Goal: Information Seeking & Learning: Learn about a topic

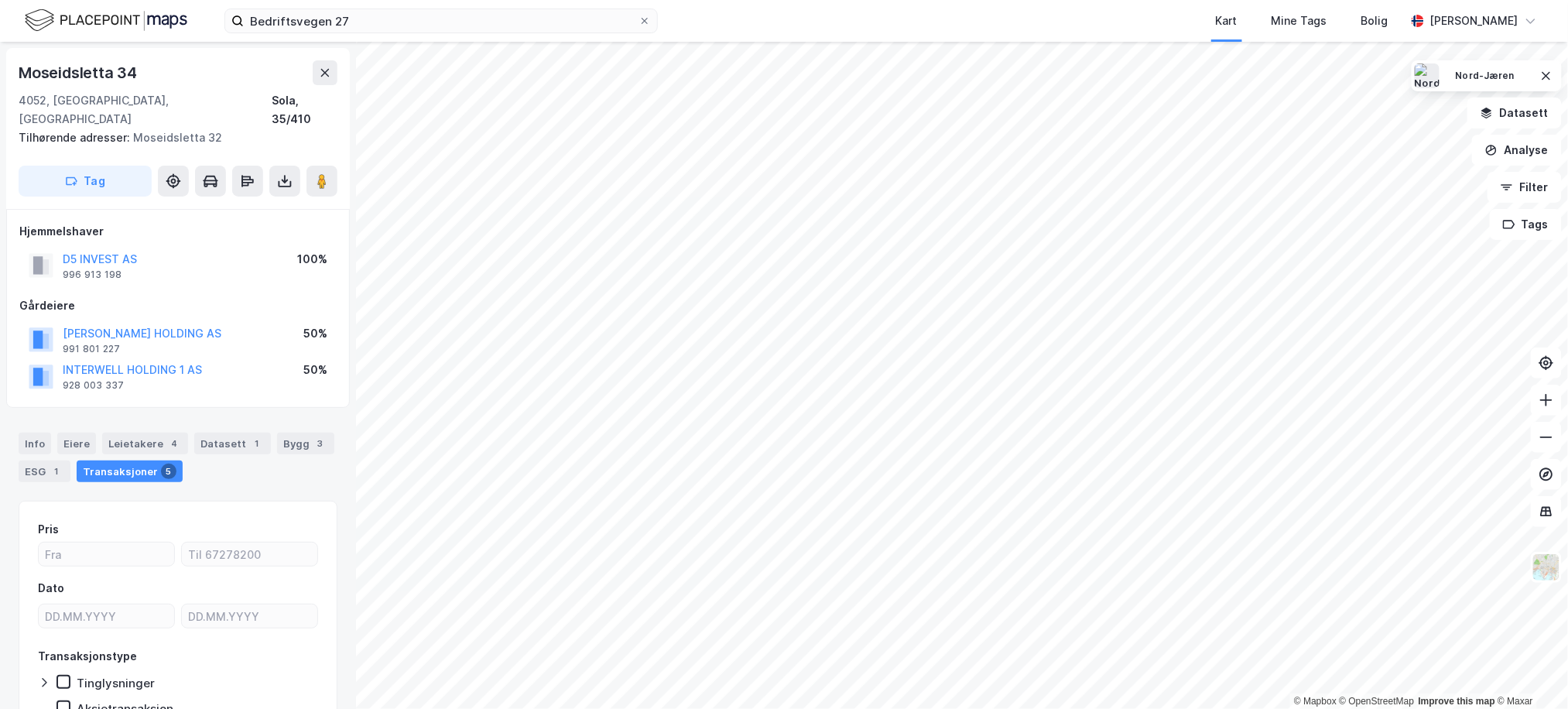
scroll to position [418, 0]
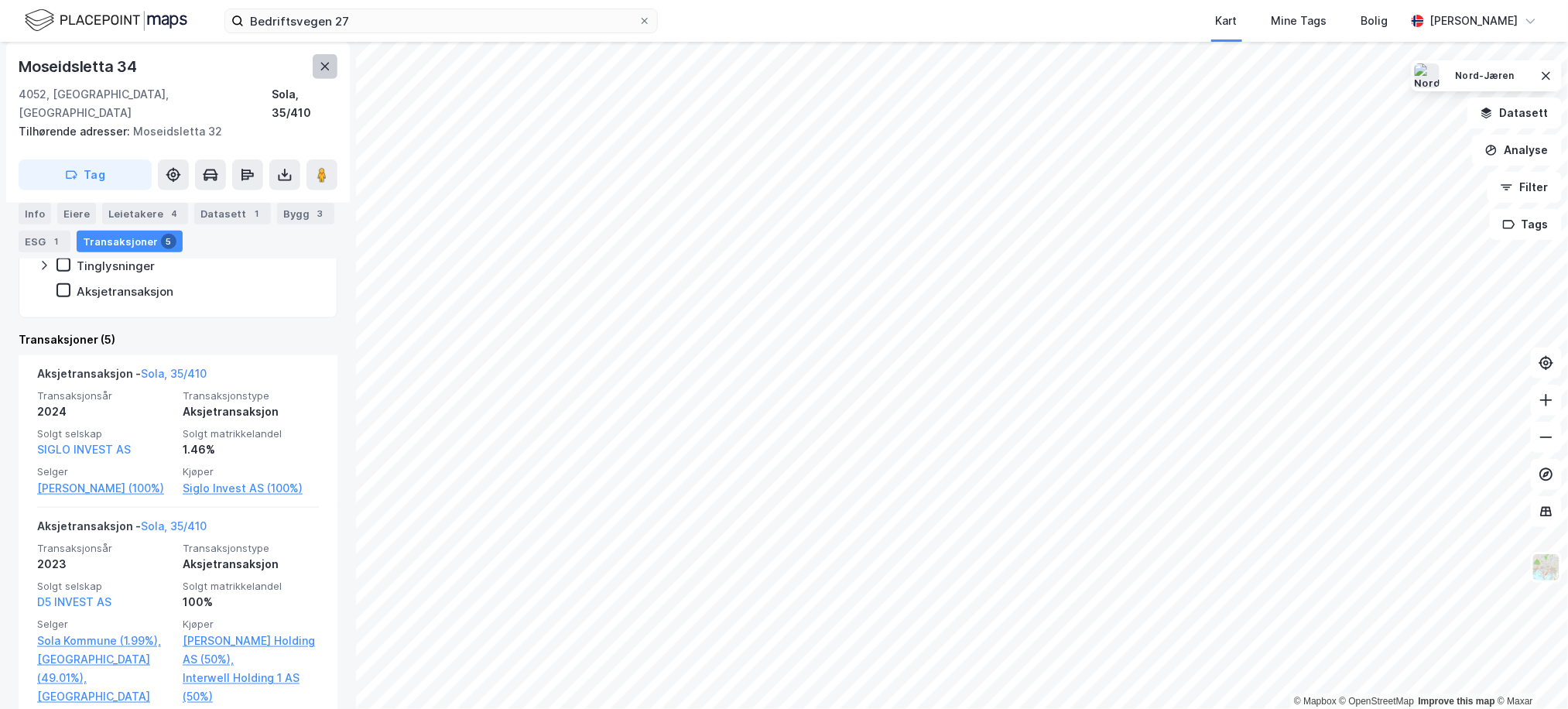
click at [330, 63] on icon at bounding box center [325, 66] width 12 height 13
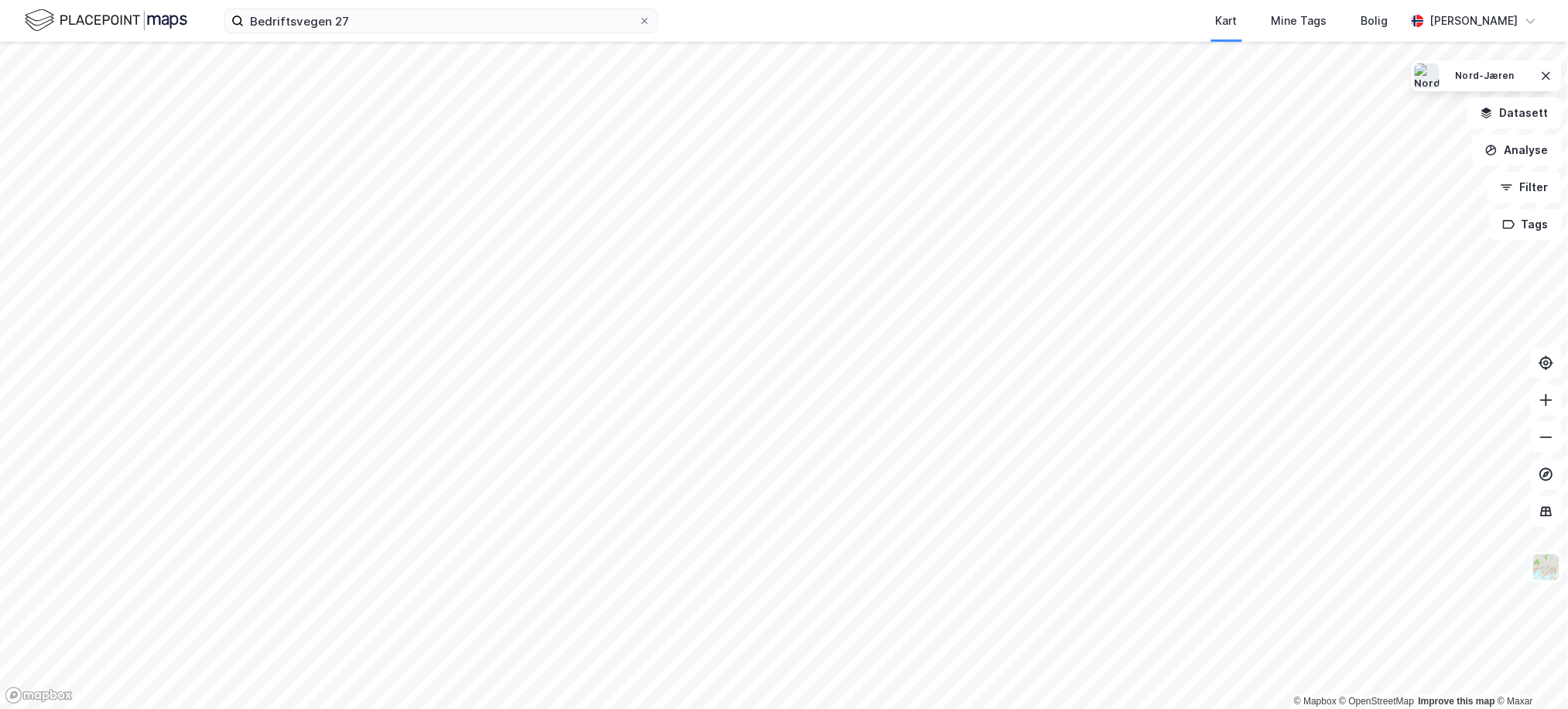
click at [883, 2] on div "Bedriftsvegen 27 Kart Mine Tags Bolig [PERSON_NAME] © Mapbox © OpenStreetMap Im…" at bounding box center [784, 354] width 1568 height 709
click at [1542, 148] on button "Analyse" at bounding box center [1516, 150] width 89 height 31
click at [1535, 119] on button "Datasett" at bounding box center [1514, 113] width 94 height 31
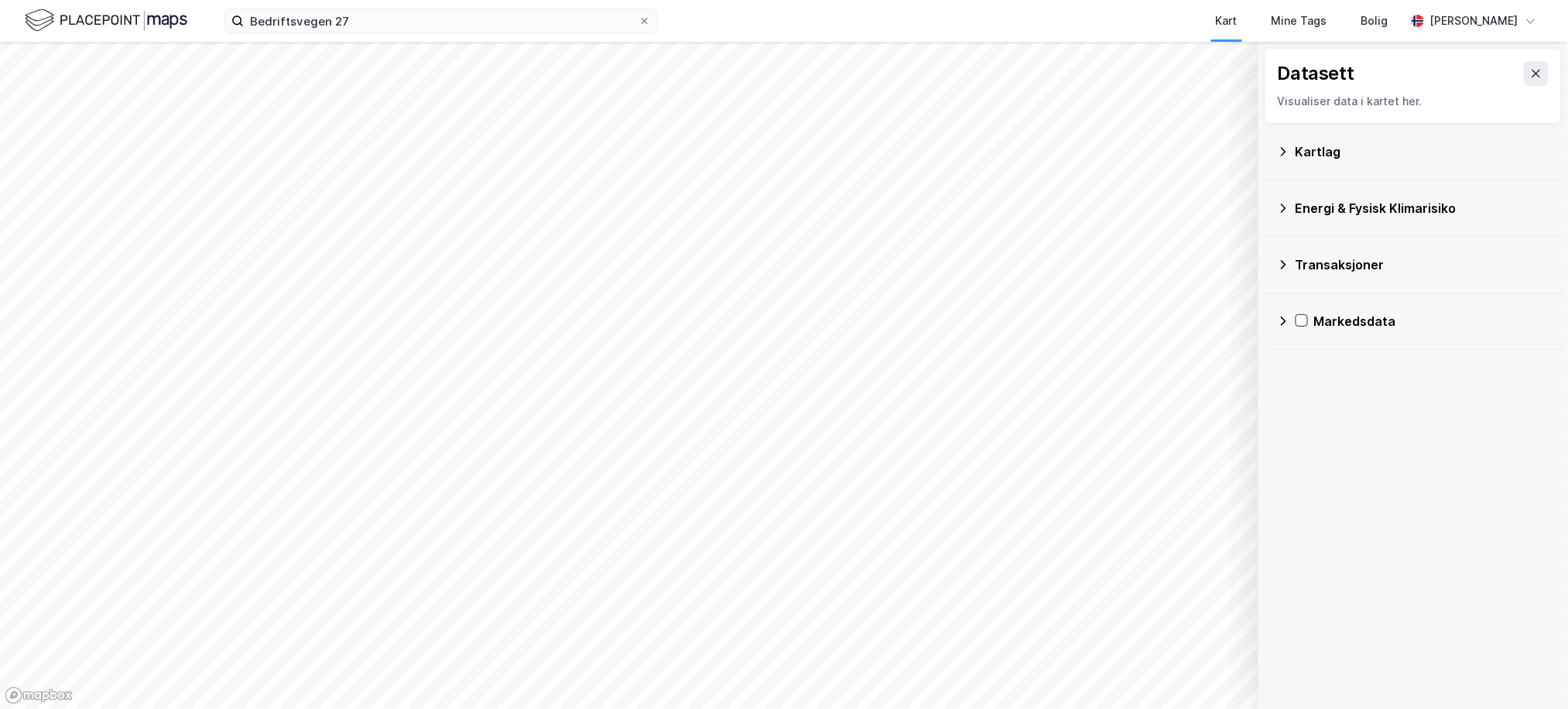
click at [1449, 153] on div "Kartlag" at bounding box center [1423, 151] width 254 height 18
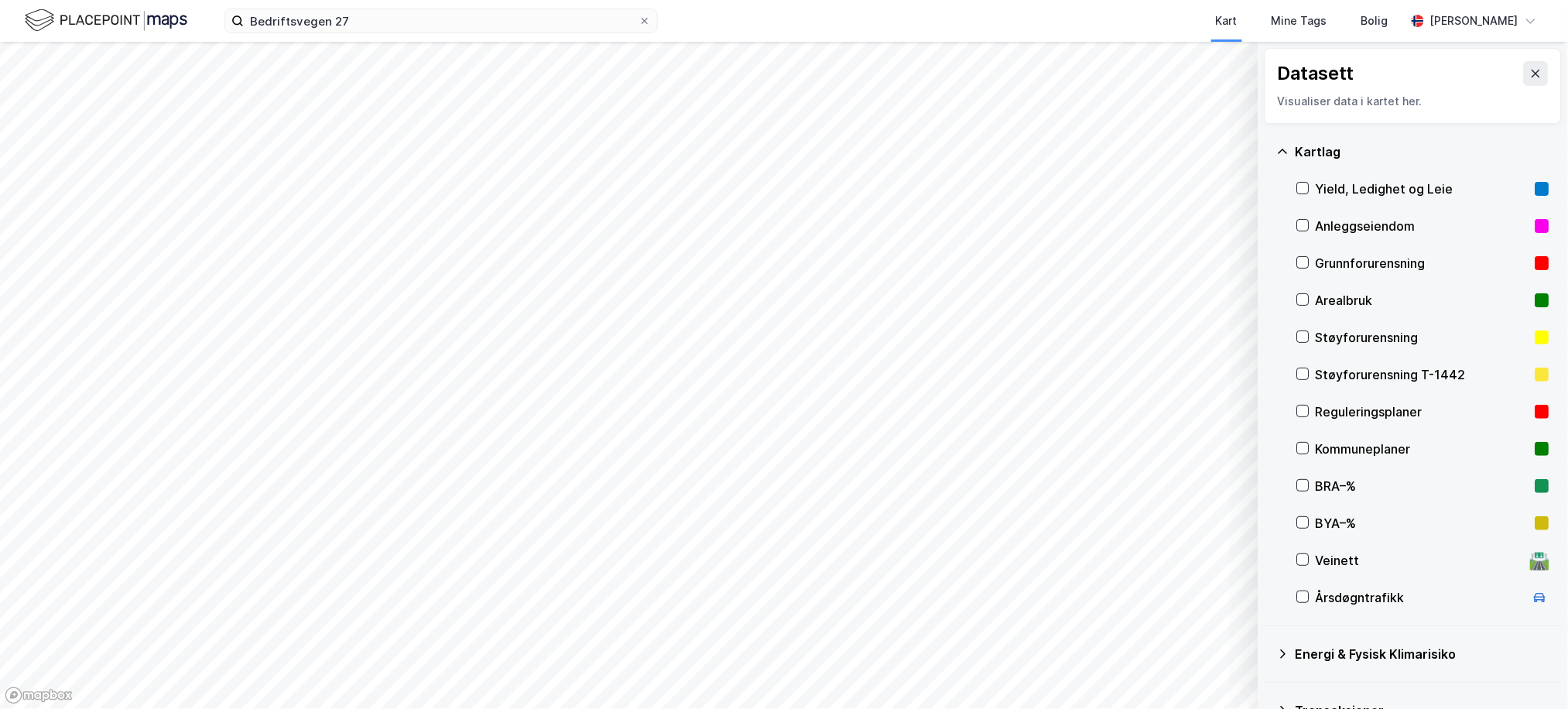
click at [1375, 410] on div "Reguleringsplaner" at bounding box center [1422, 412] width 213 height 18
click at [1307, 411] on icon at bounding box center [1303, 411] width 11 height 11
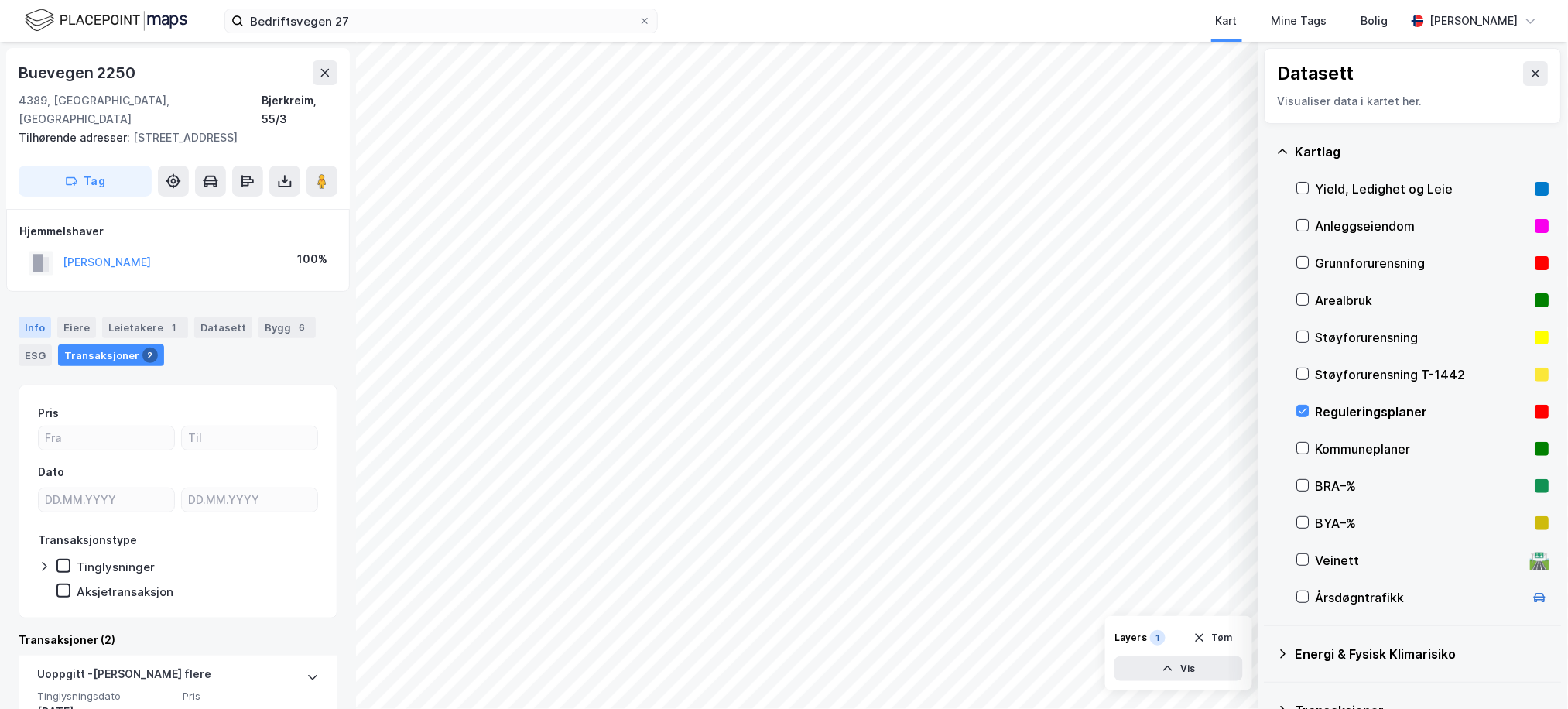
click at [26, 323] on div "Info" at bounding box center [35, 327] width 33 height 22
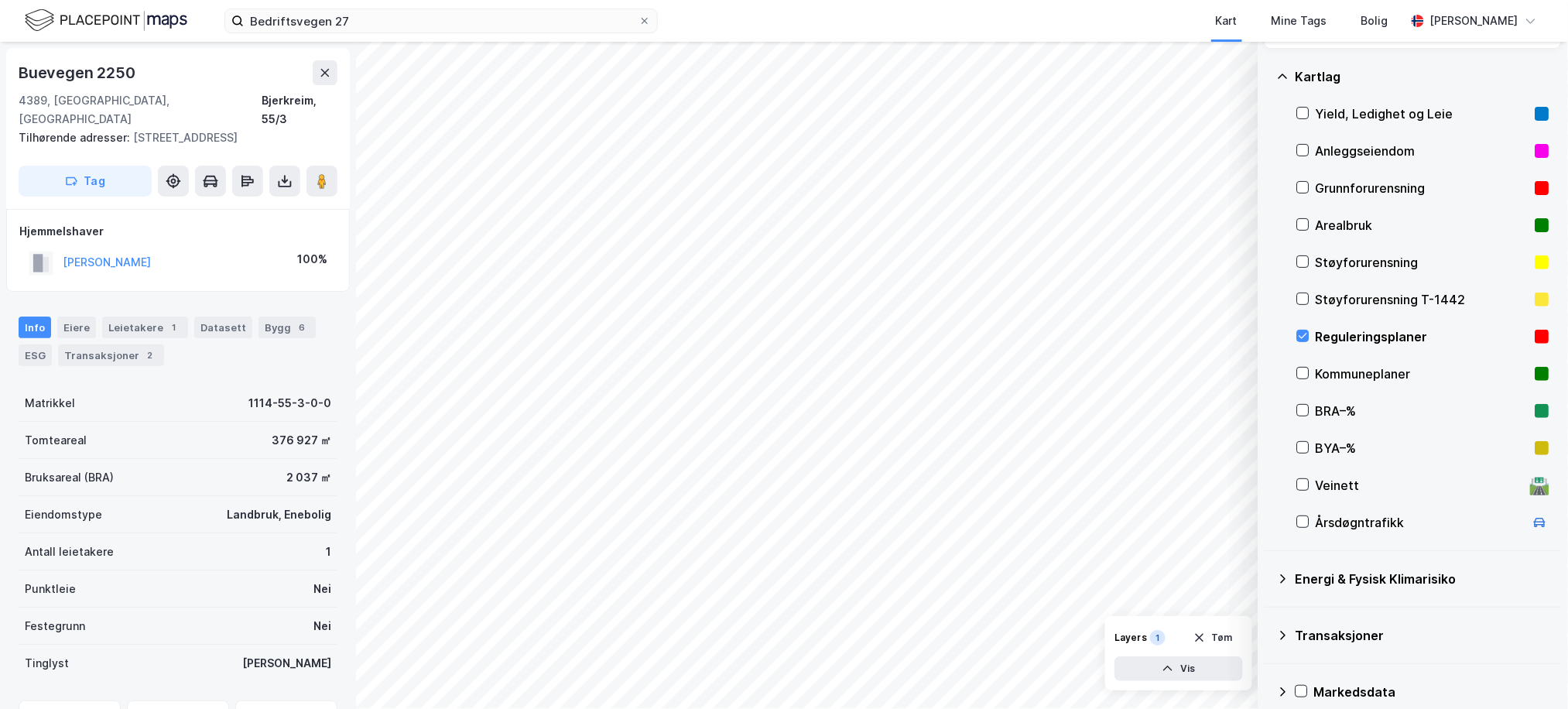
scroll to position [93, 0]
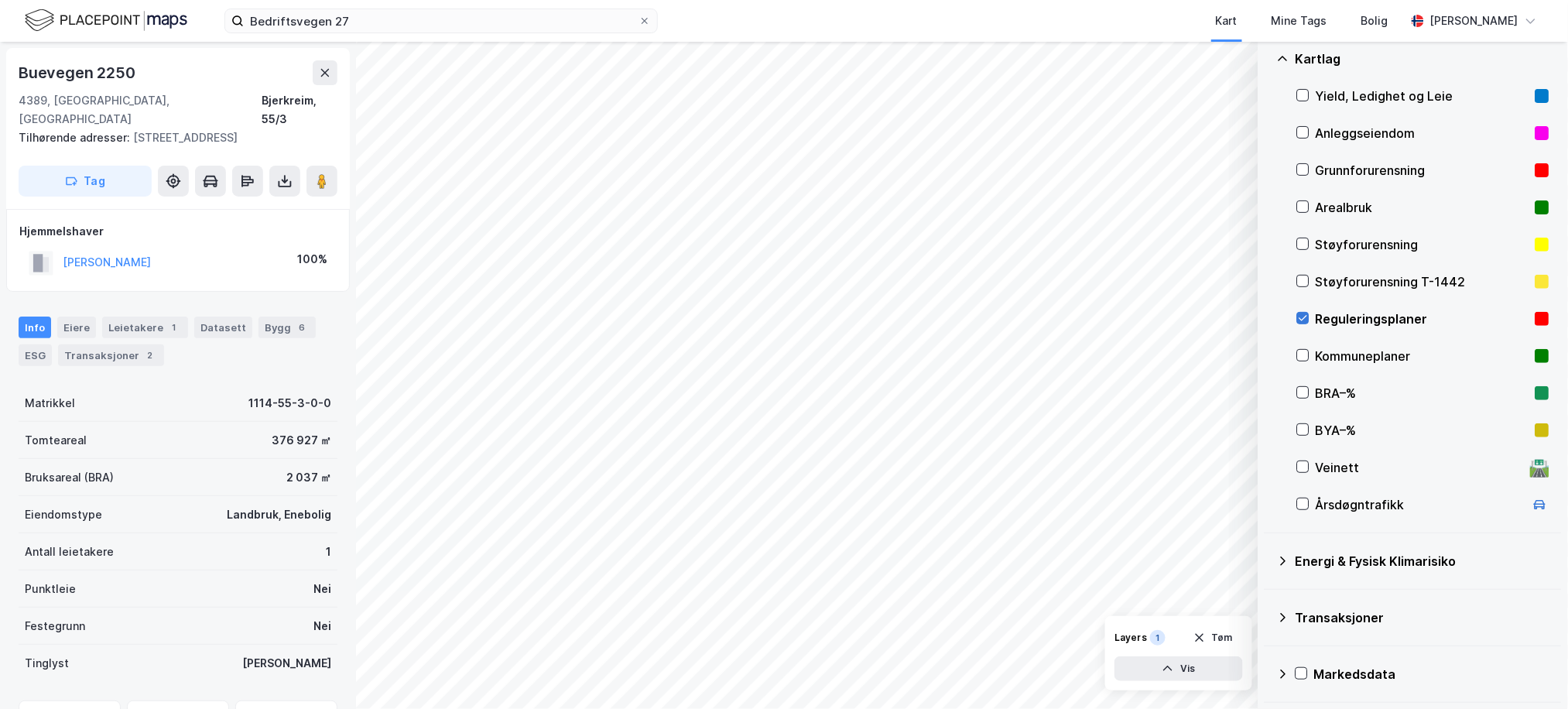
click at [1307, 313] on icon at bounding box center [1303, 317] width 11 height 11
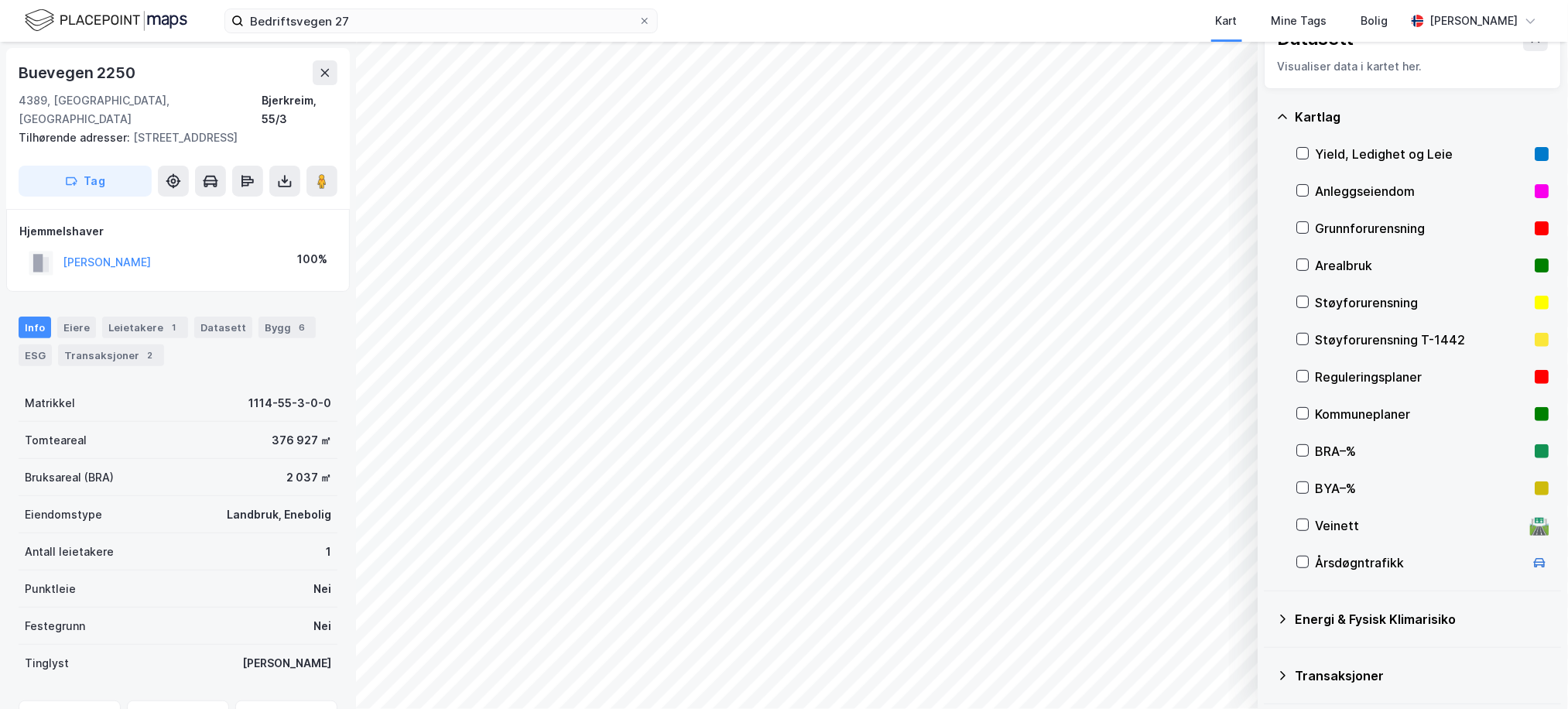
scroll to position [0, 0]
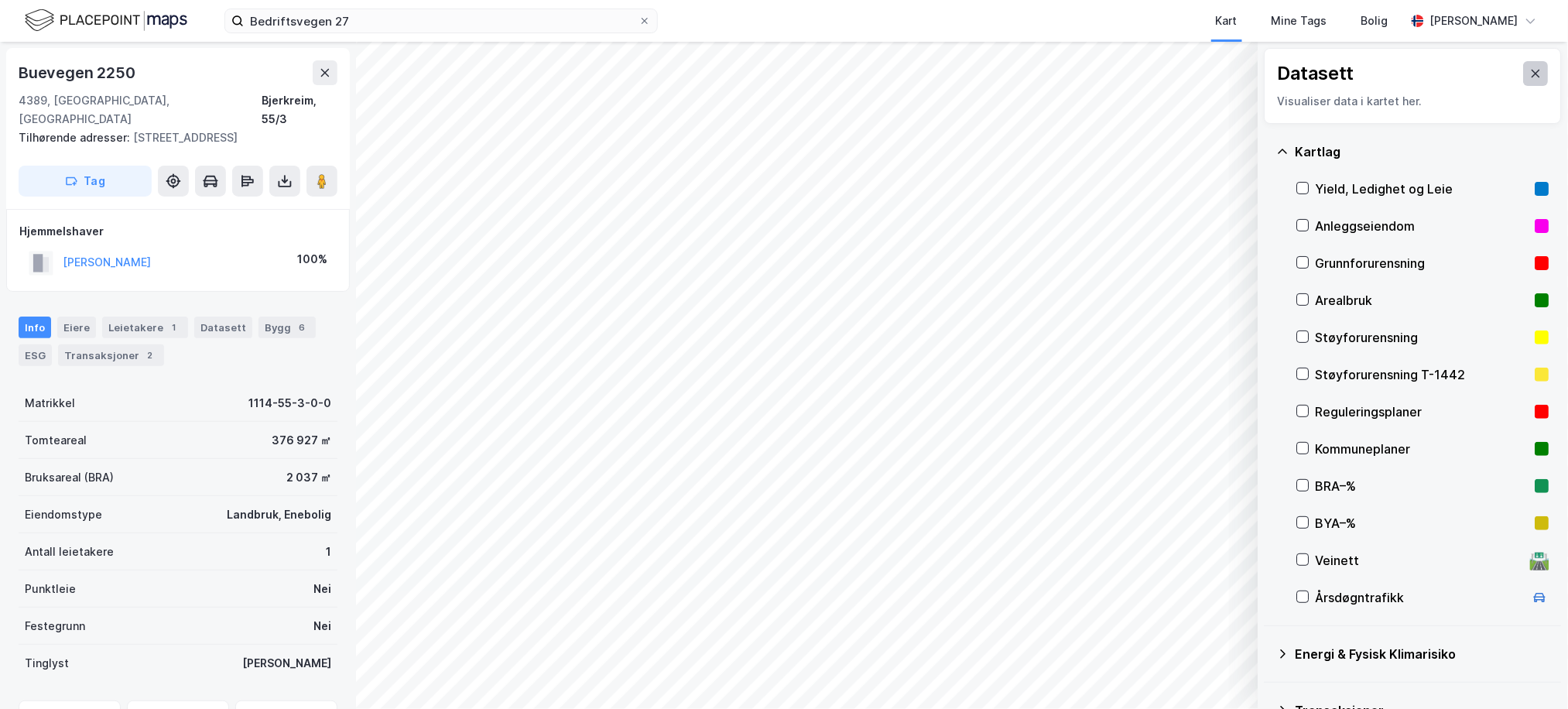
click at [1524, 72] on button at bounding box center [1536, 74] width 25 height 25
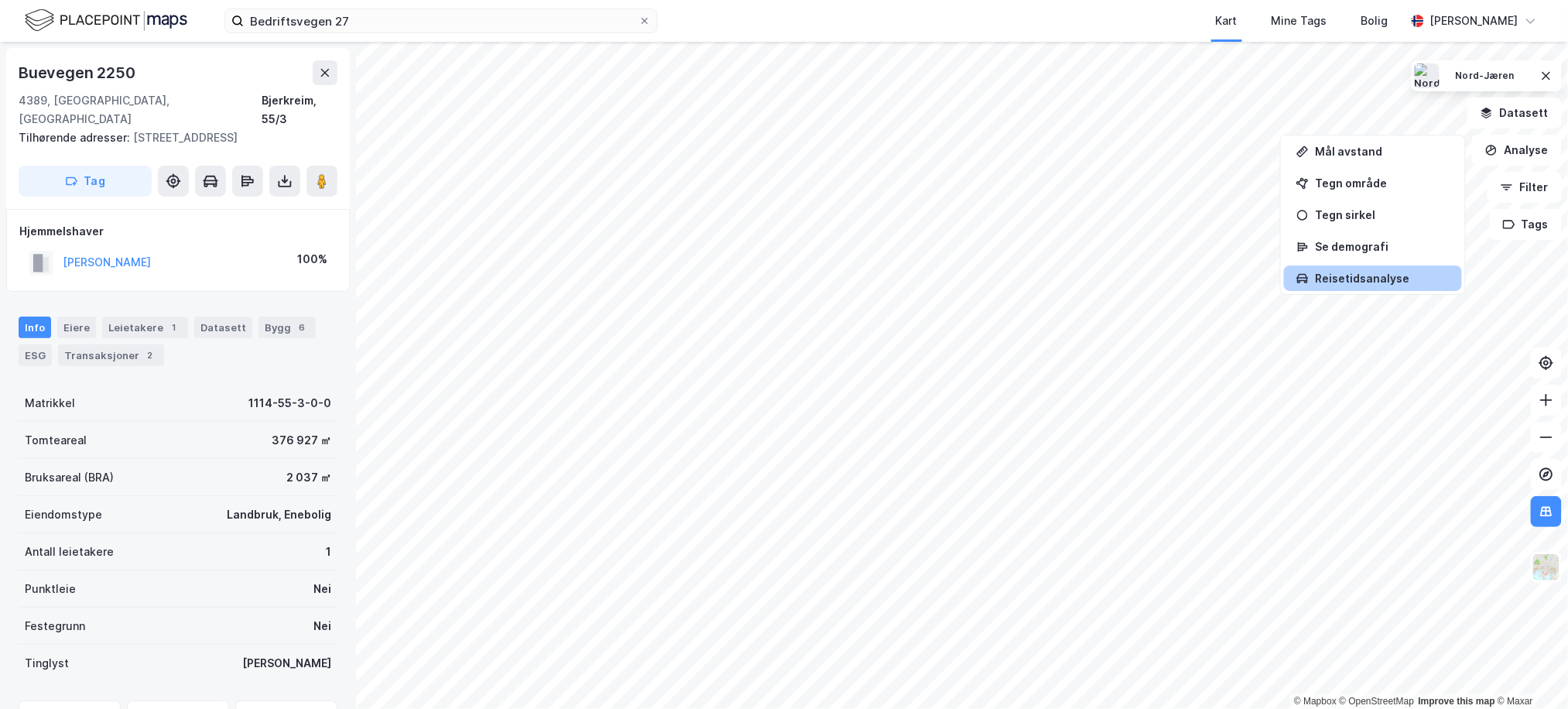
click at [1393, 280] on div "Reisetidsanalyse" at bounding box center [1382, 279] width 135 height 13
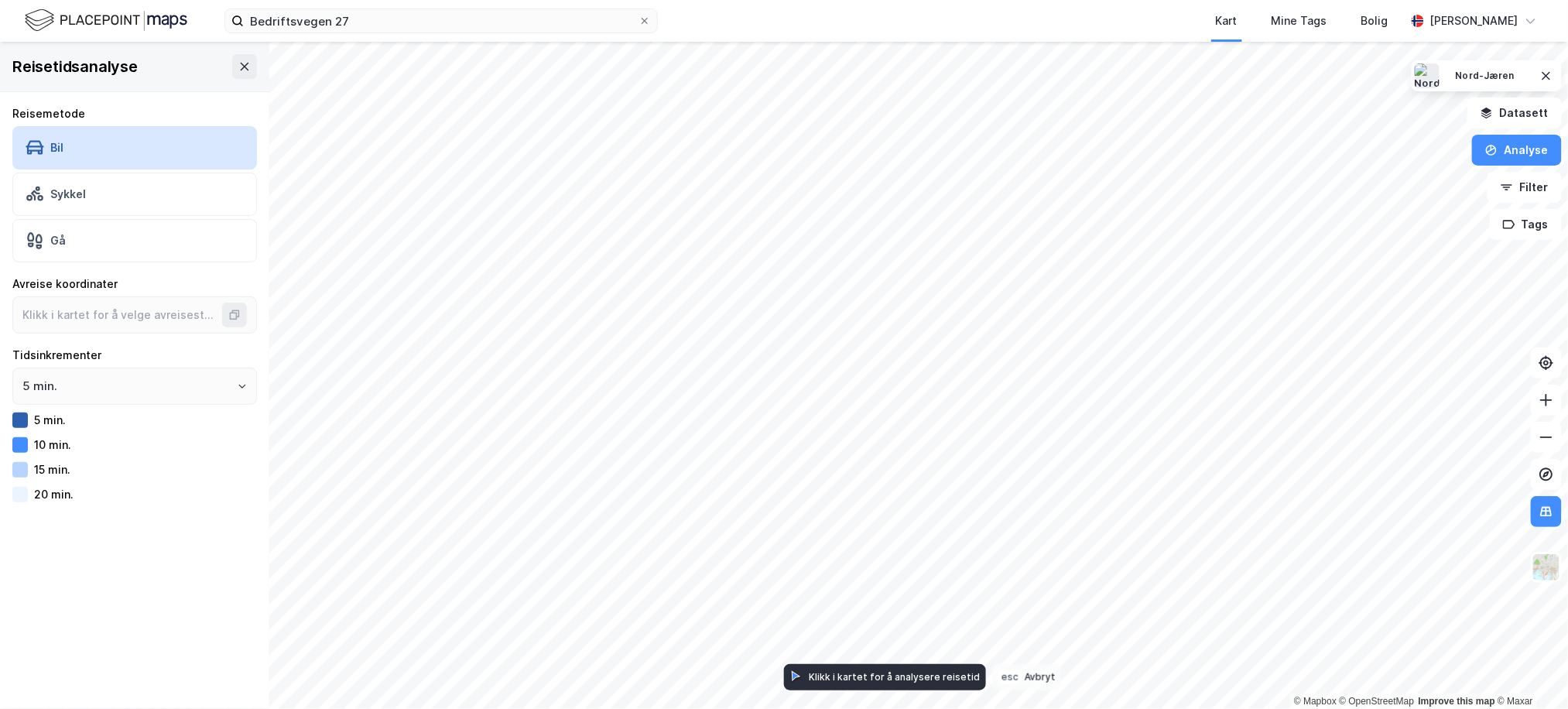
type input "58.66461708354143, 5.988551874078183"
click at [194, 393] on input "5 min." at bounding box center [135, 386] width 243 height 36
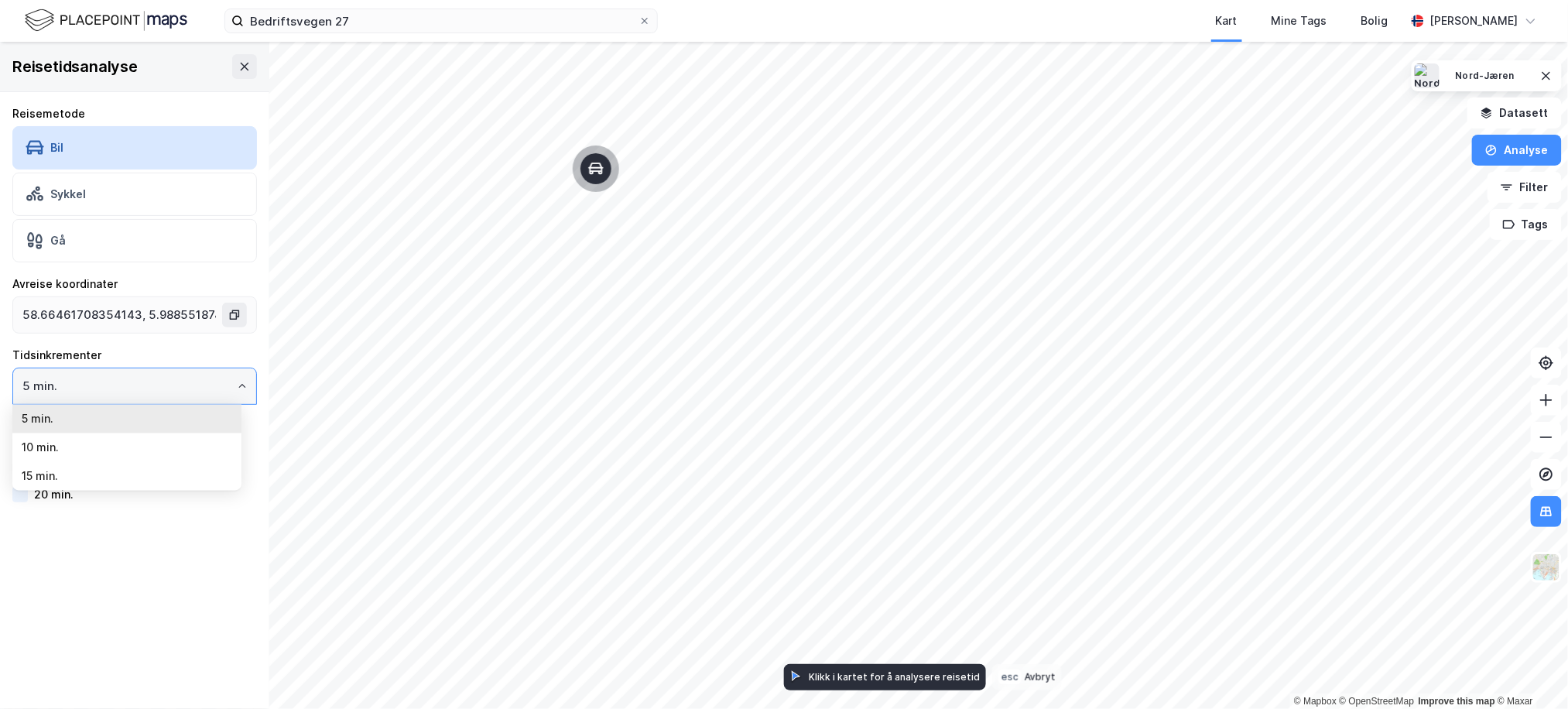
click at [193, 392] on input "5 min." at bounding box center [135, 386] width 243 height 36
click at [225, 54] on div "Reisetidsanalyse" at bounding box center [135, 66] width 269 height 50
click at [238, 62] on icon at bounding box center [244, 66] width 12 height 13
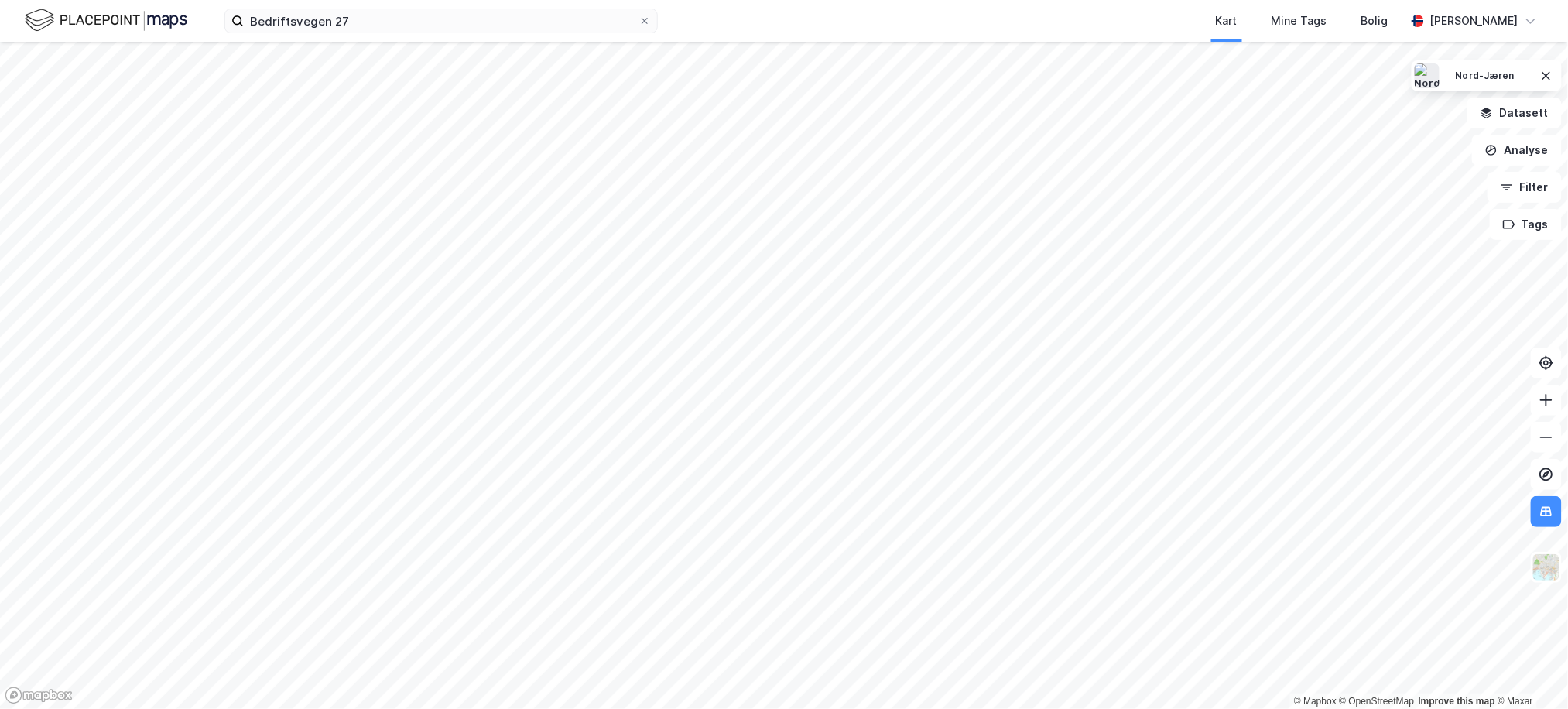
click at [177, 13] on img at bounding box center [106, 20] width 162 height 27
click at [87, 6] on div "Bedriftsvegen 27 Kart Mine Tags Bolig [PERSON_NAME]" at bounding box center [784, 20] width 1568 height 41
click at [92, 17] on img at bounding box center [106, 20] width 162 height 27
click at [130, 20] on img at bounding box center [106, 20] width 162 height 27
click at [641, 19] on icon at bounding box center [645, 21] width 10 height 10
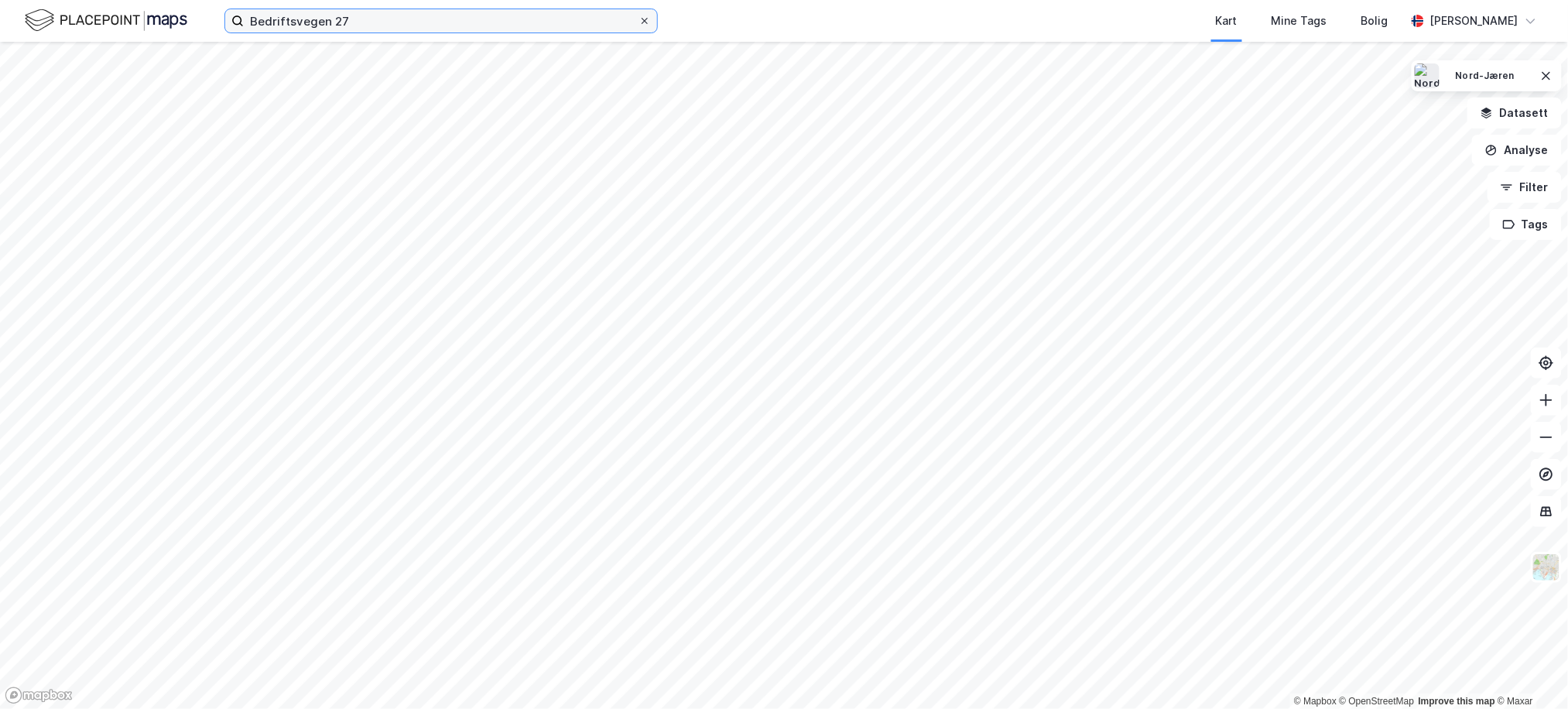
click at [638, 19] on input "Bedriftsvegen 27" at bounding box center [441, 21] width 395 height 23
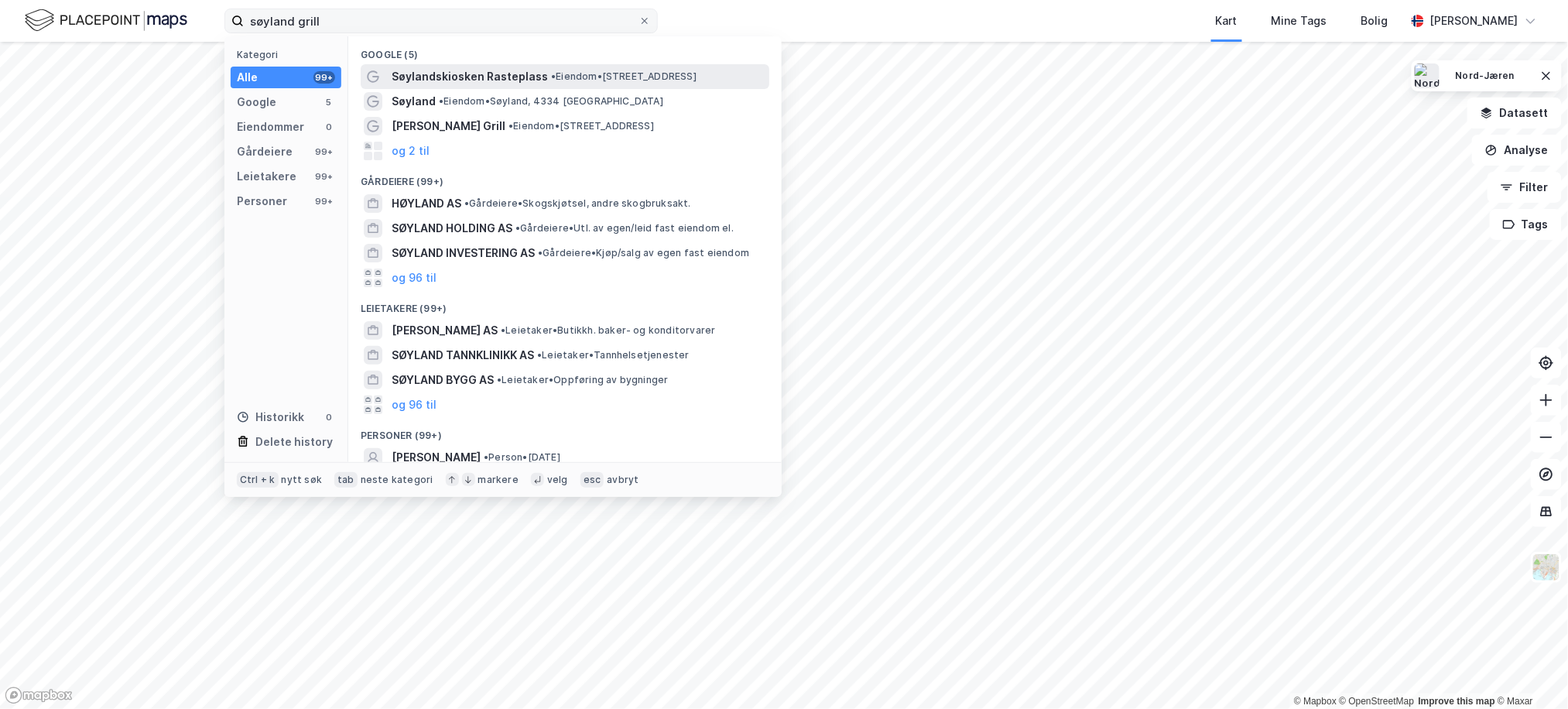
click at [407, 81] on span "Søylandskiosken Rasteplass" at bounding box center [469, 76] width 157 height 18
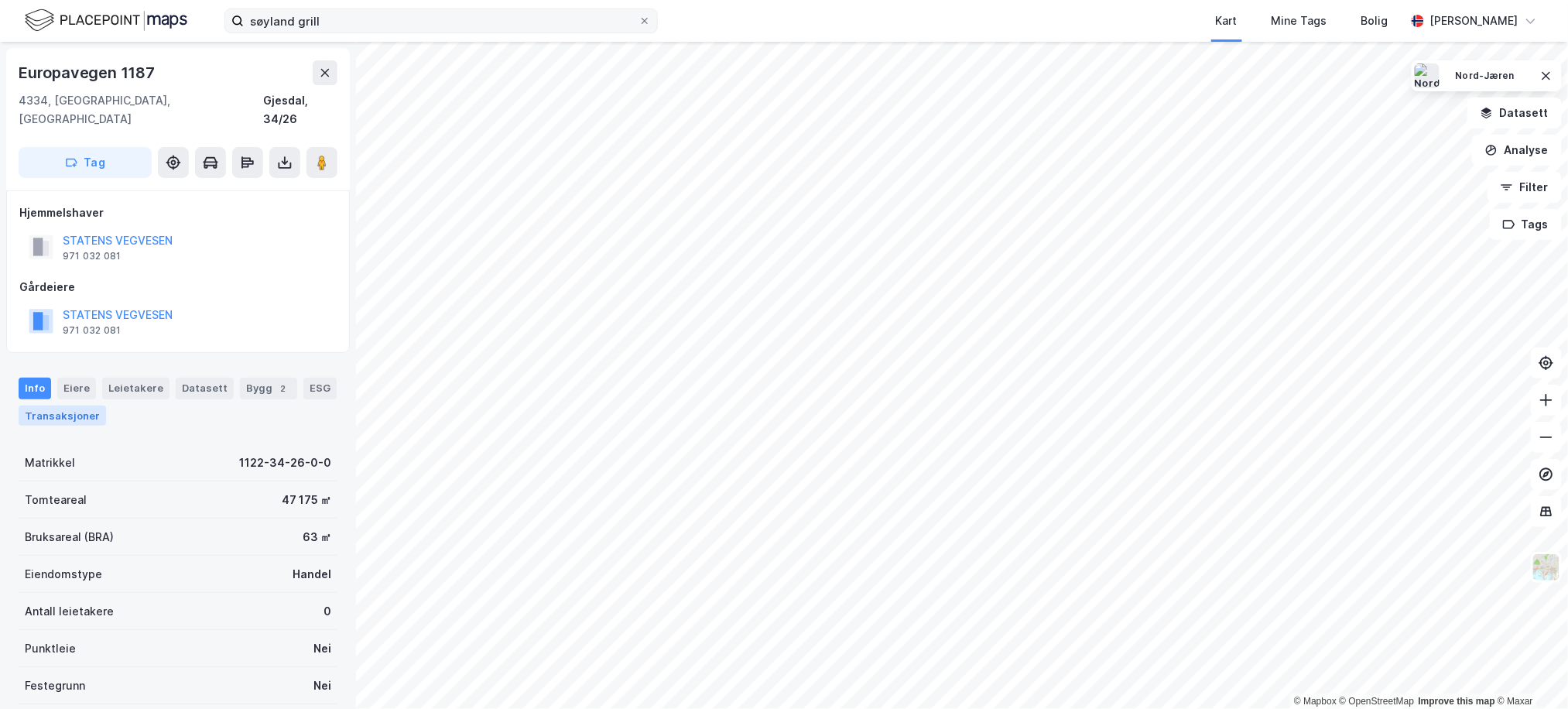
click at [95, 406] on div "Transaksjoner" at bounding box center [62, 416] width 87 height 20
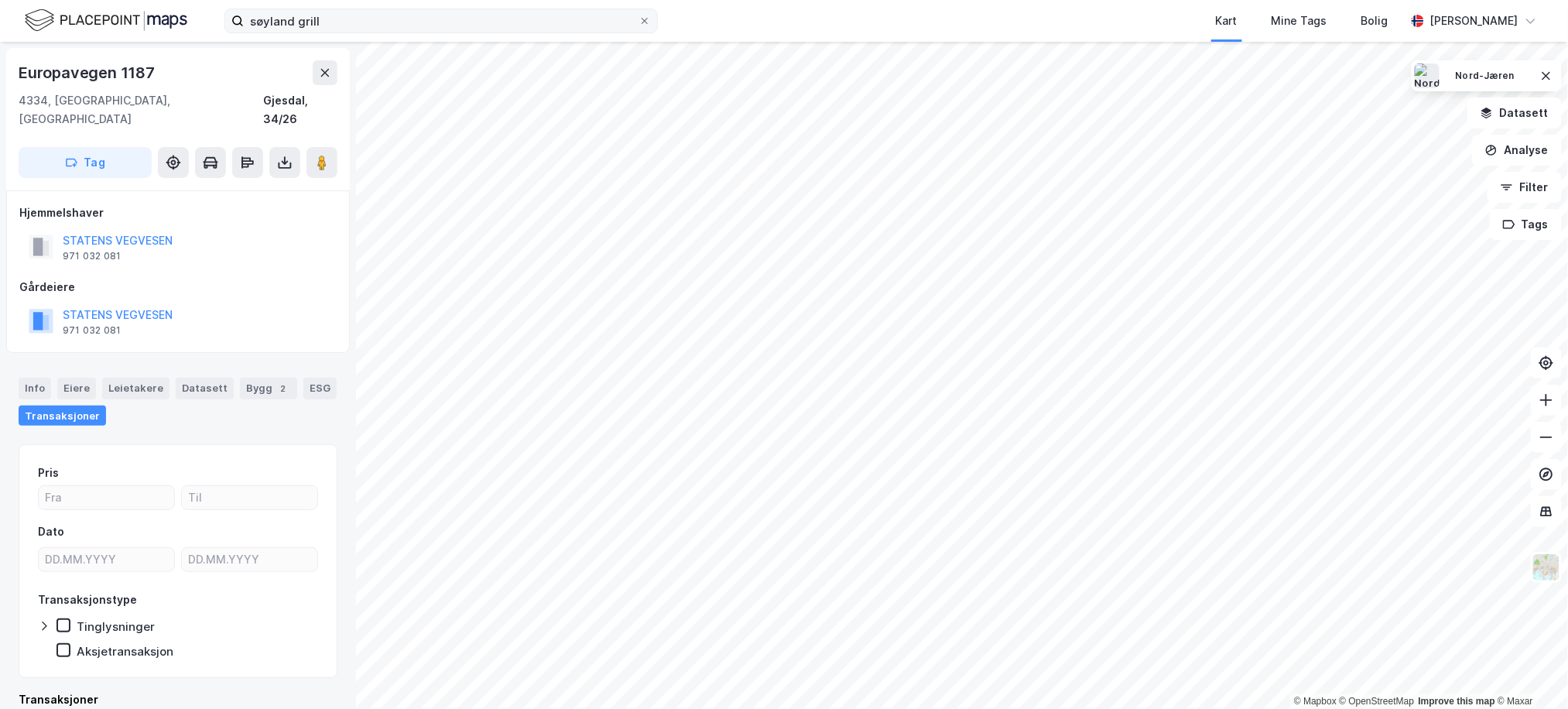
scroll to position [75, 0]
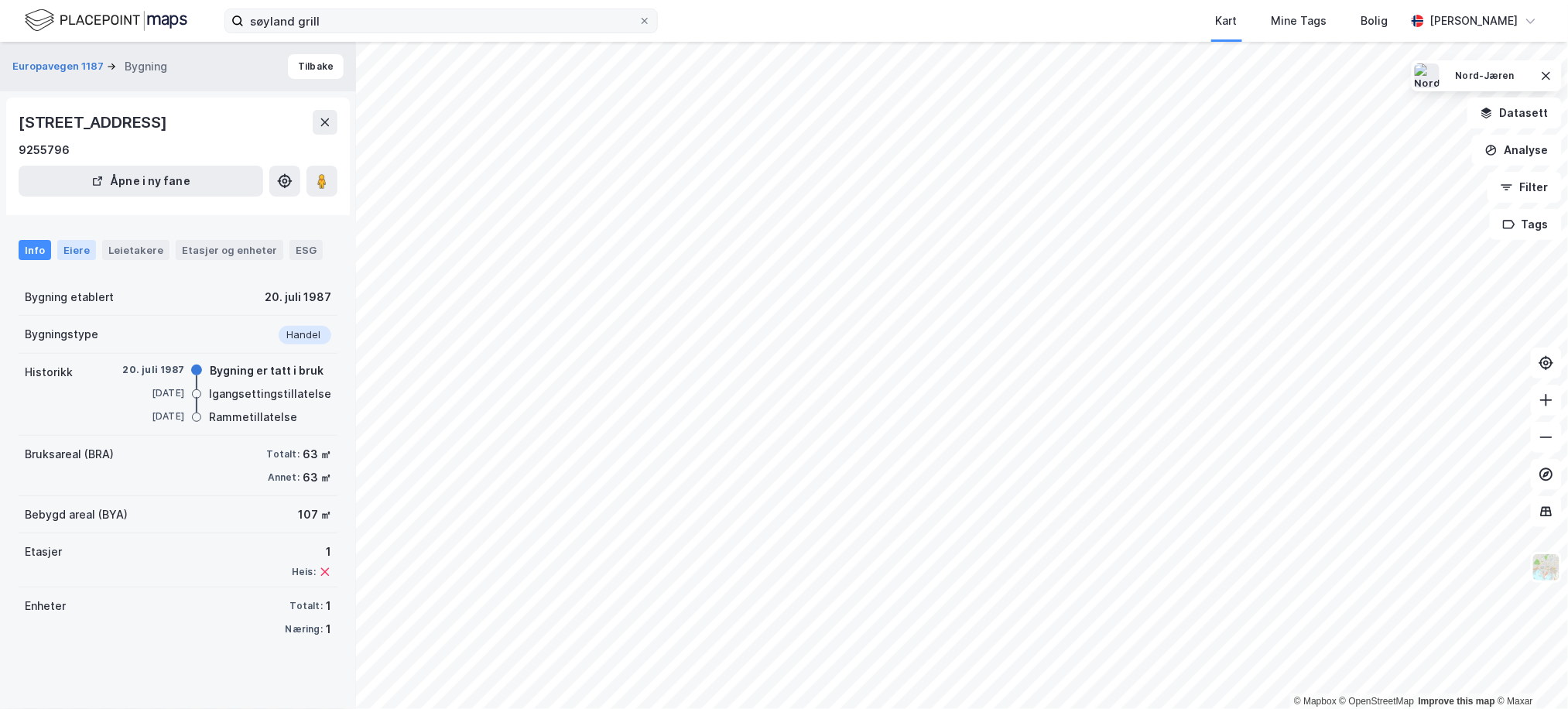
click at [88, 249] on div "Eiere" at bounding box center [77, 250] width 38 height 20
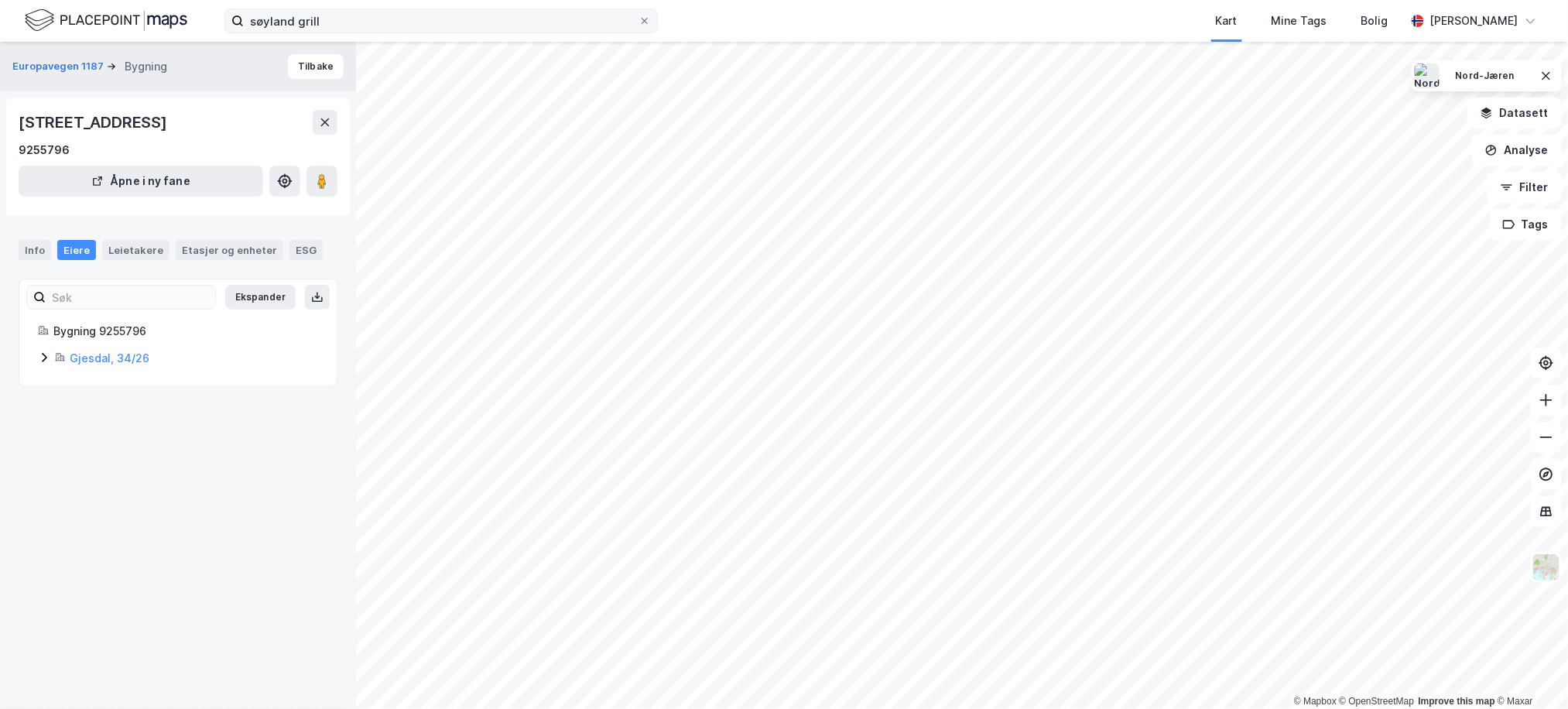
click at [44, 360] on icon at bounding box center [43, 357] width 12 height 13
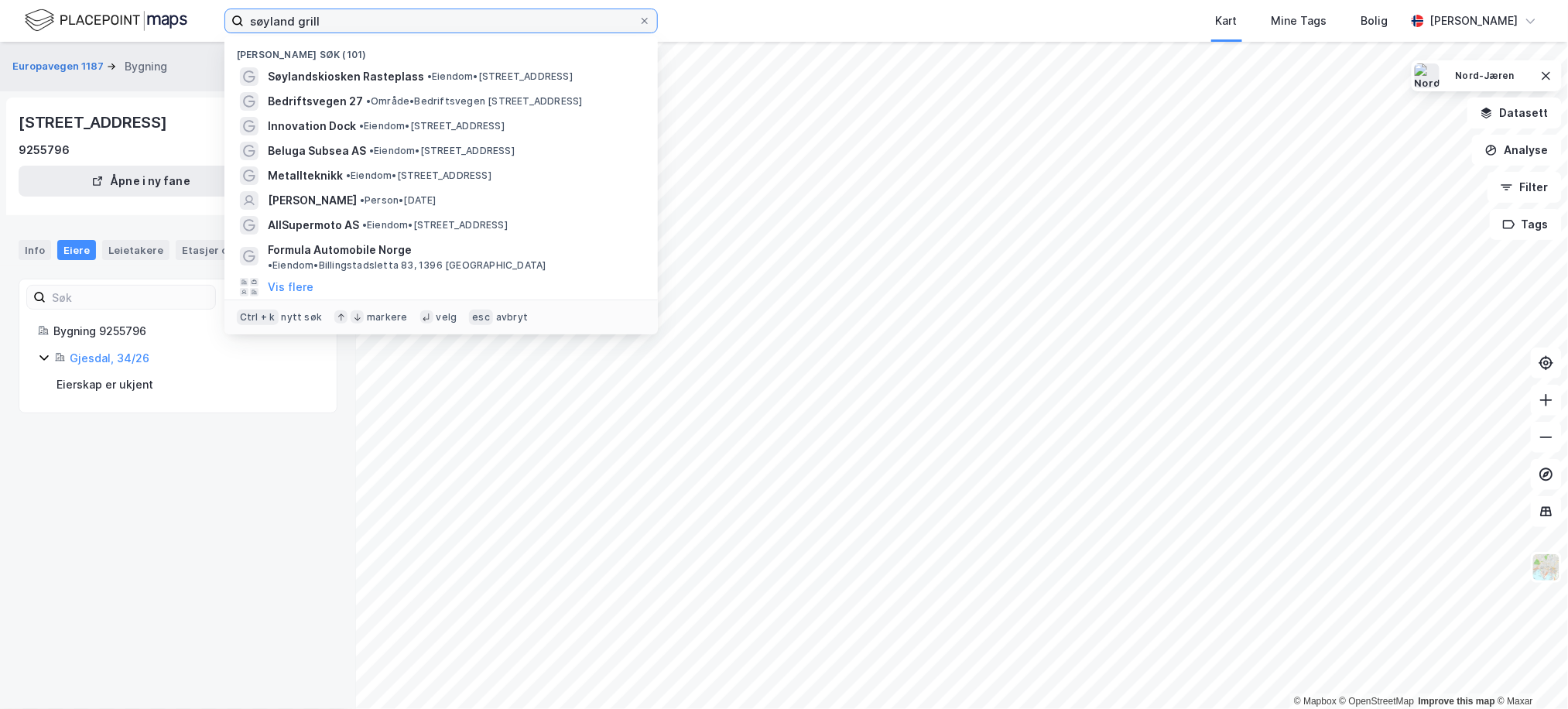
drag, startPoint x: 520, startPoint y: 11, endPoint x: 87, endPoint y: 26, distance: 433.3
click at [88, 29] on div "søyland grill Nylige søk (101) Søylandskiosken Rasteplass • Eiendom • [STREET_A…" at bounding box center [784, 20] width 1568 height 41
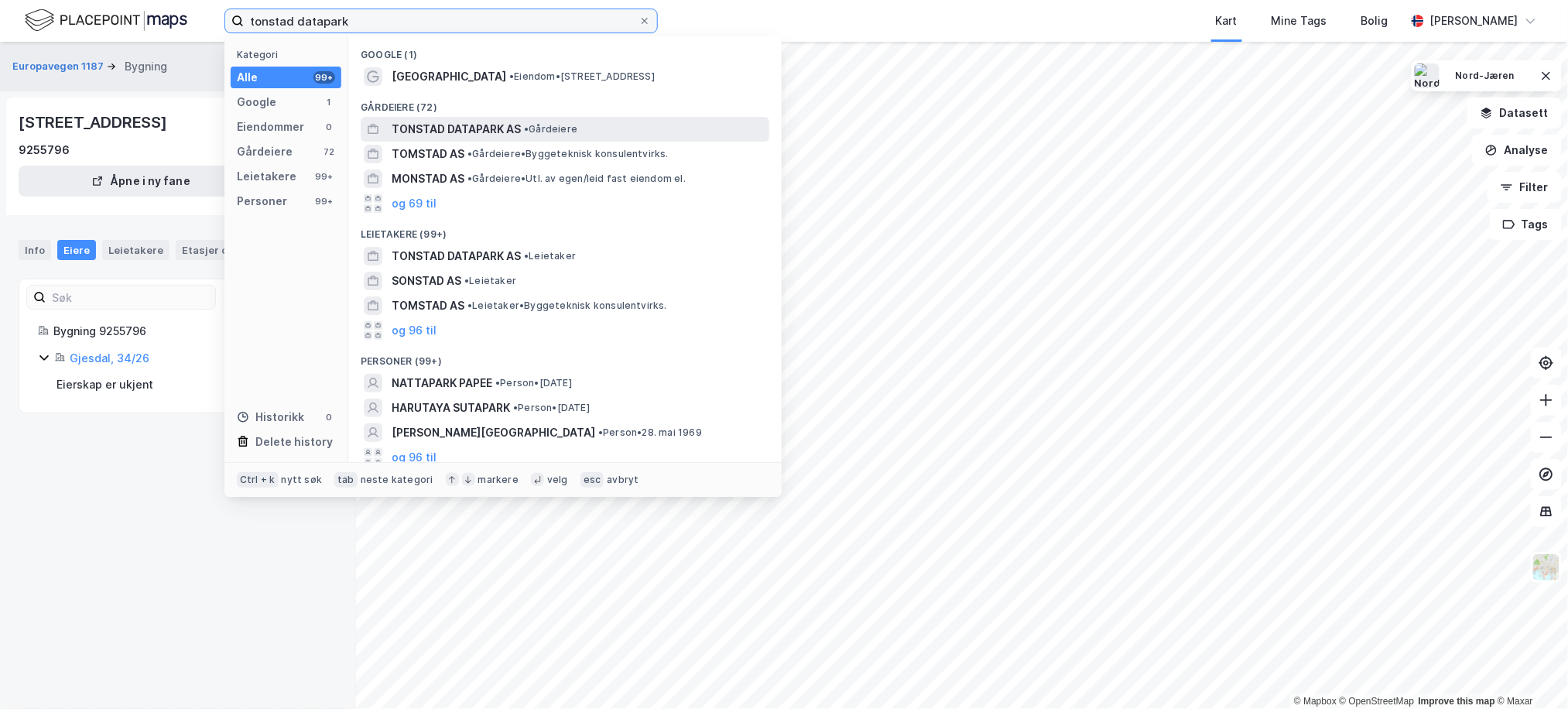
type input "tonstad datapark"
click at [480, 133] on span "TONSTAD DATAPARK AS" at bounding box center [456, 129] width 129 height 18
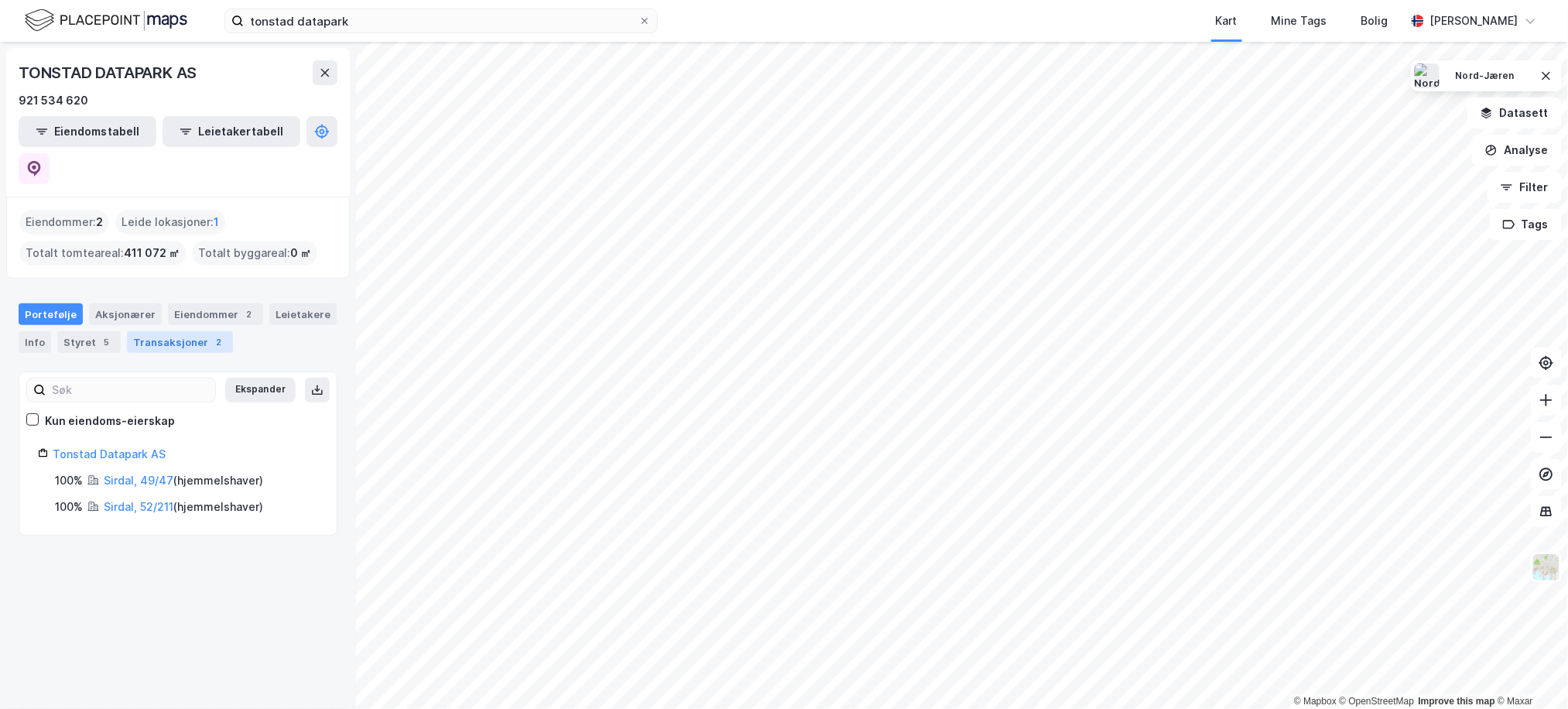
click at [194, 332] on div "Transaksjoner 2" at bounding box center [180, 342] width 106 height 22
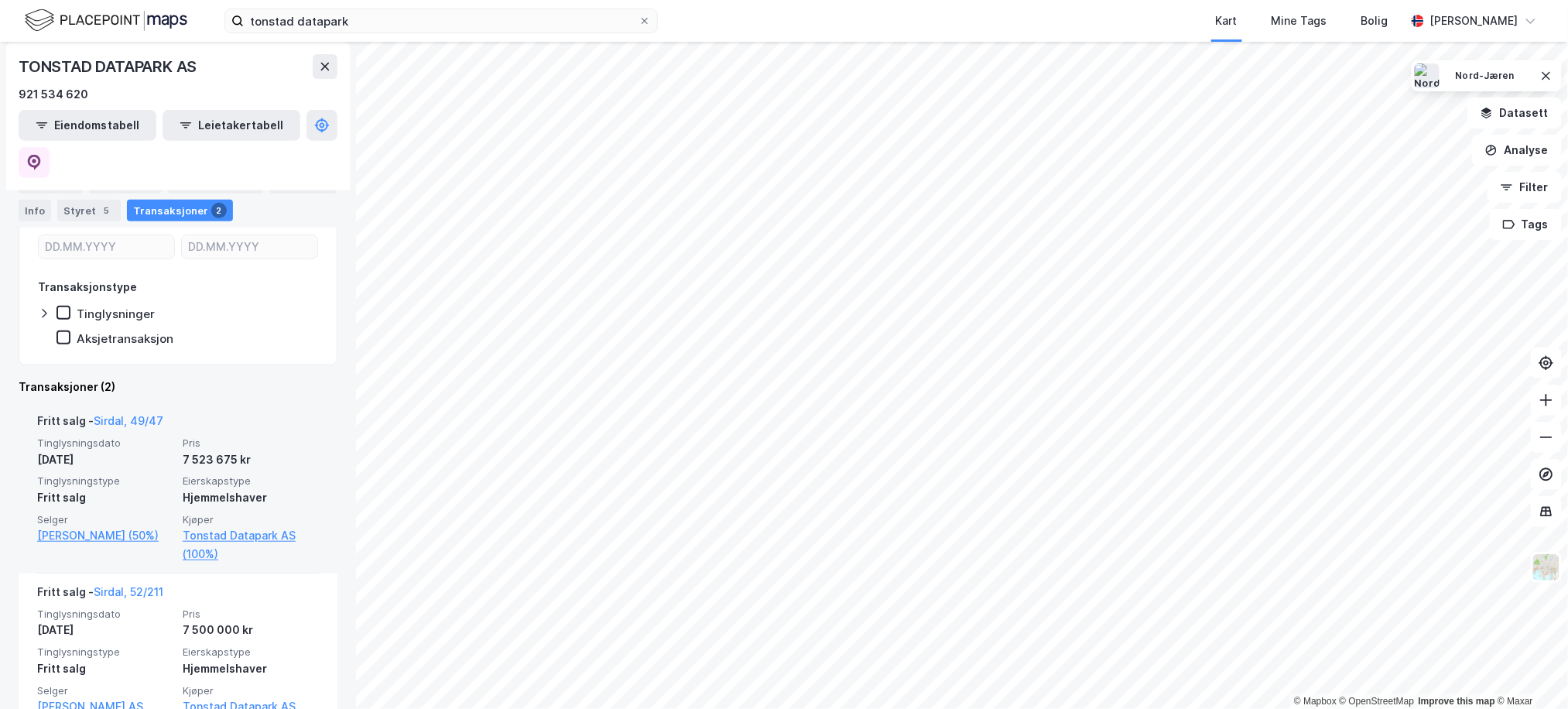
scroll to position [255, 0]
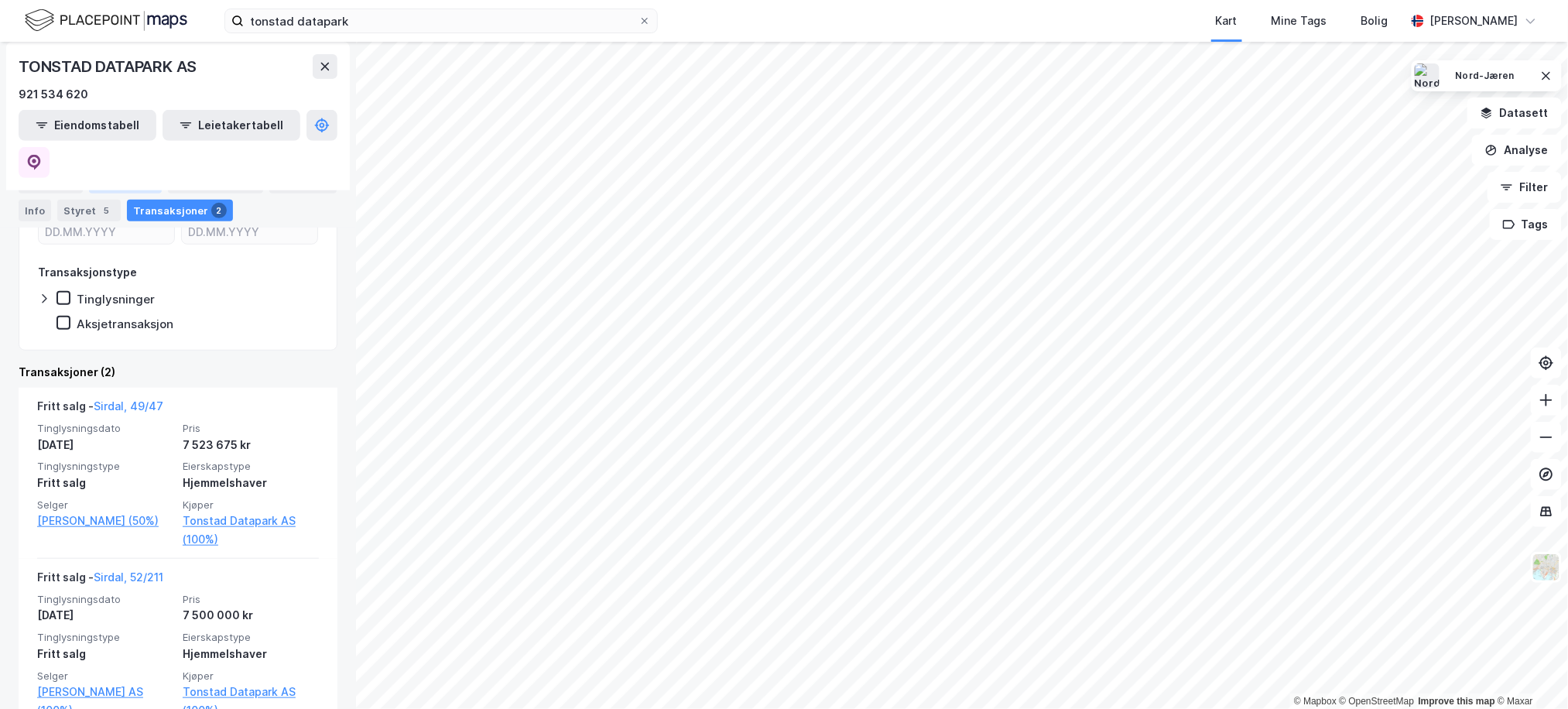
click at [149, 182] on div "Aksjonærer" at bounding box center [126, 183] width 73 height 22
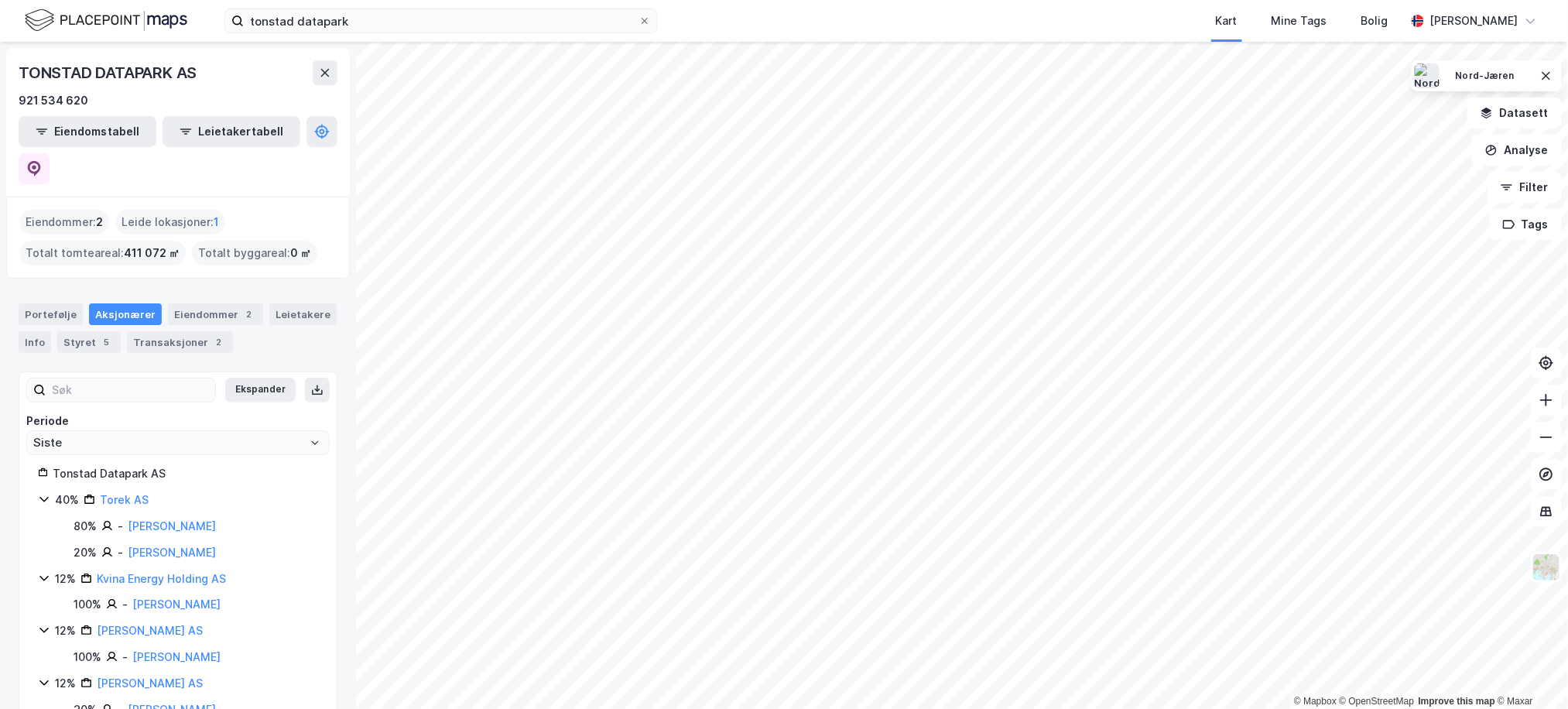
drag, startPoint x: 217, startPoint y: 493, endPoint x: 254, endPoint y: 491, distance: 37.1
drag, startPoint x: 254, startPoint y: 491, endPoint x: 220, endPoint y: 414, distance: 84.2
click at [220, 431] on input "Siste" at bounding box center [178, 443] width 302 height 23
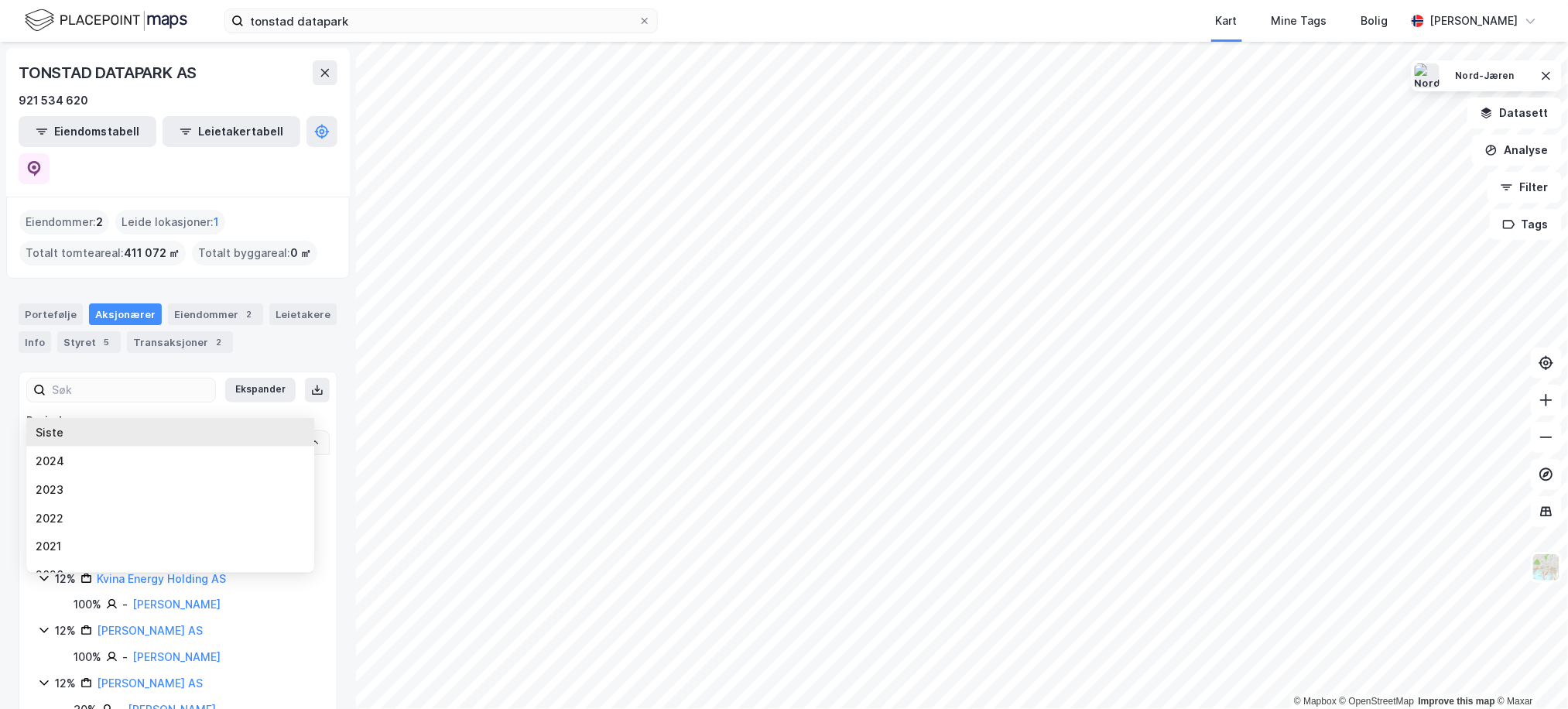
click at [326, 399] on div "TONSTAD DATAPARK AS 921 534 620 Eiendomstabell Leietakertabell Eiendommer : 2 L…" at bounding box center [178, 375] width 356 height 668
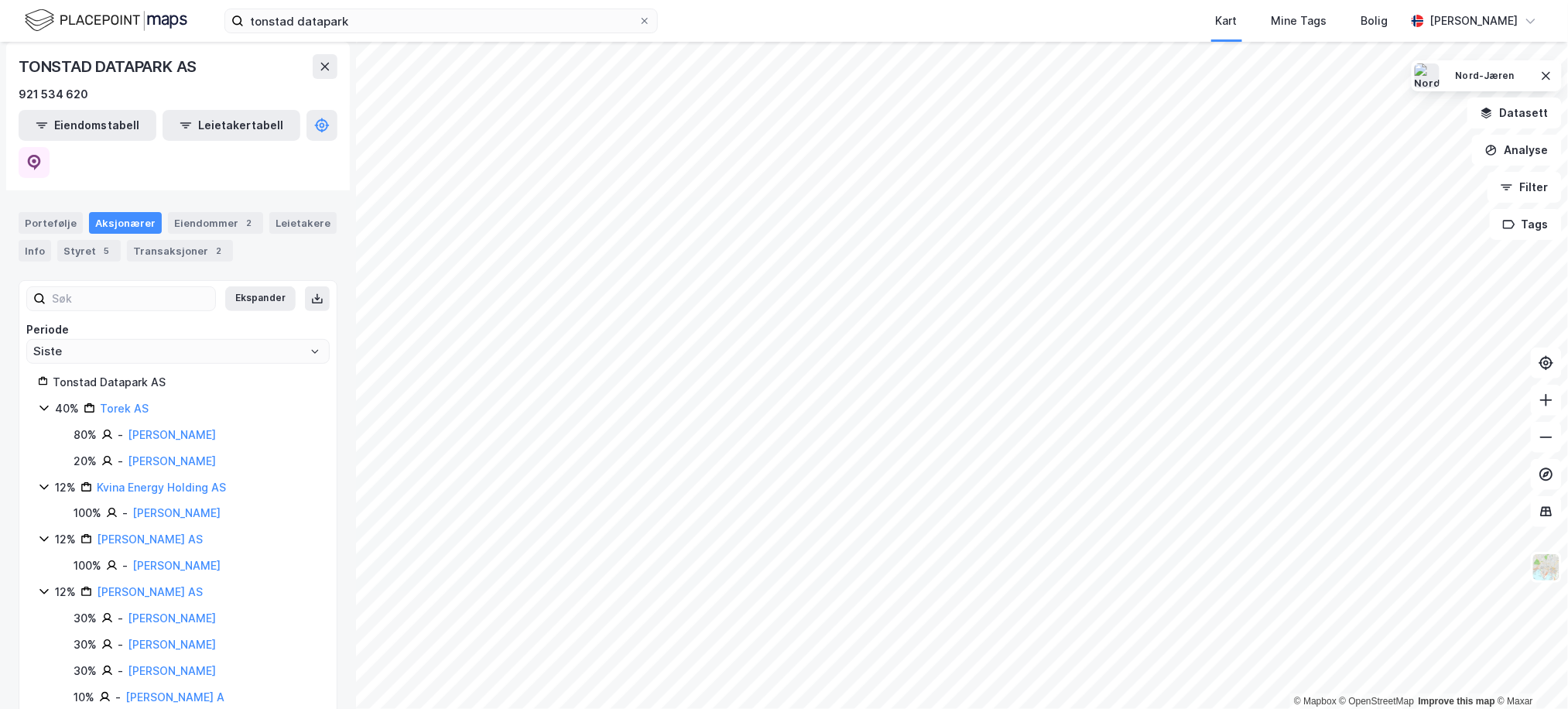
scroll to position [194, 0]
